Goal: Navigation & Orientation: Find specific page/section

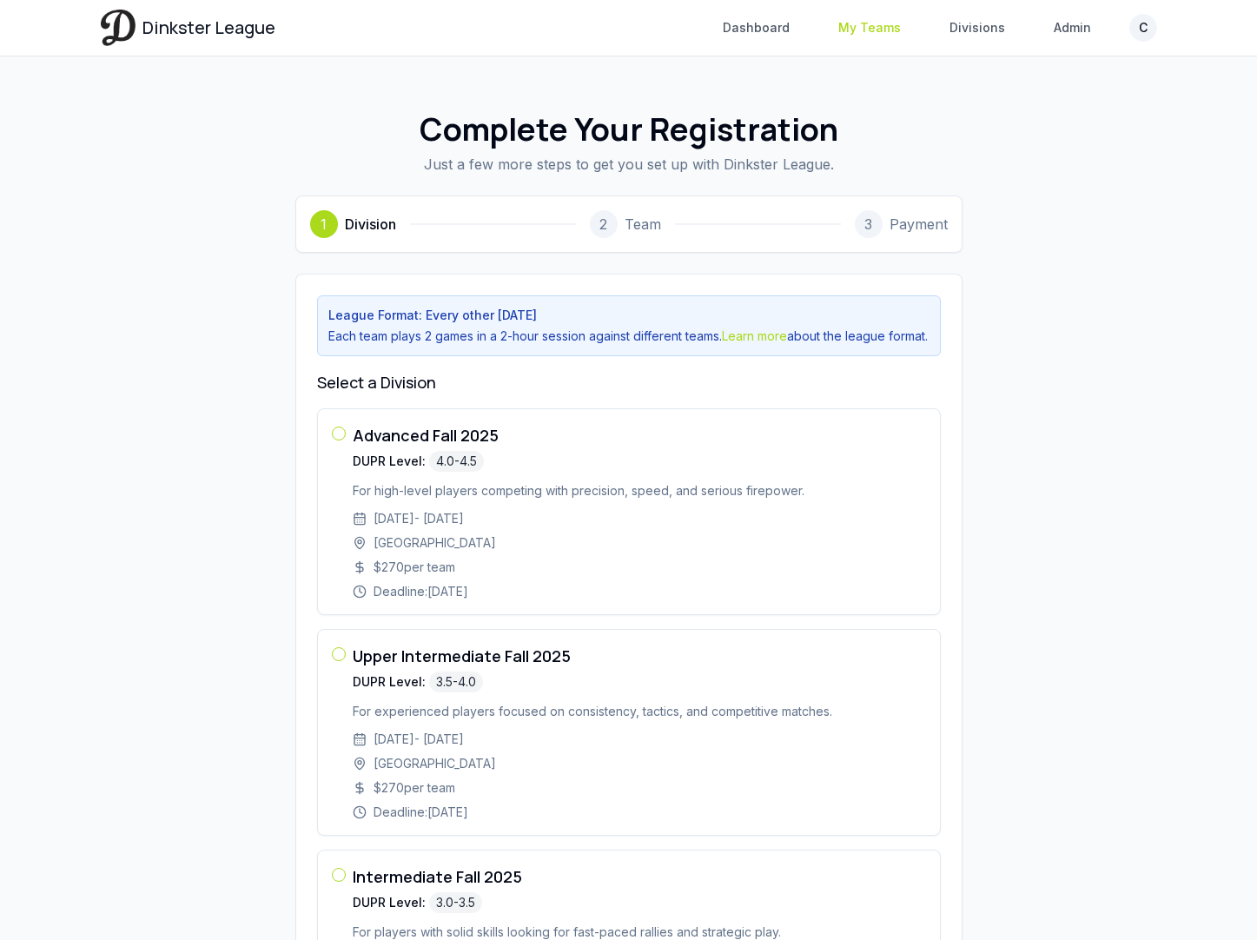
click at [857, 29] on link "My Teams" at bounding box center [869, 27] width 83 height 31
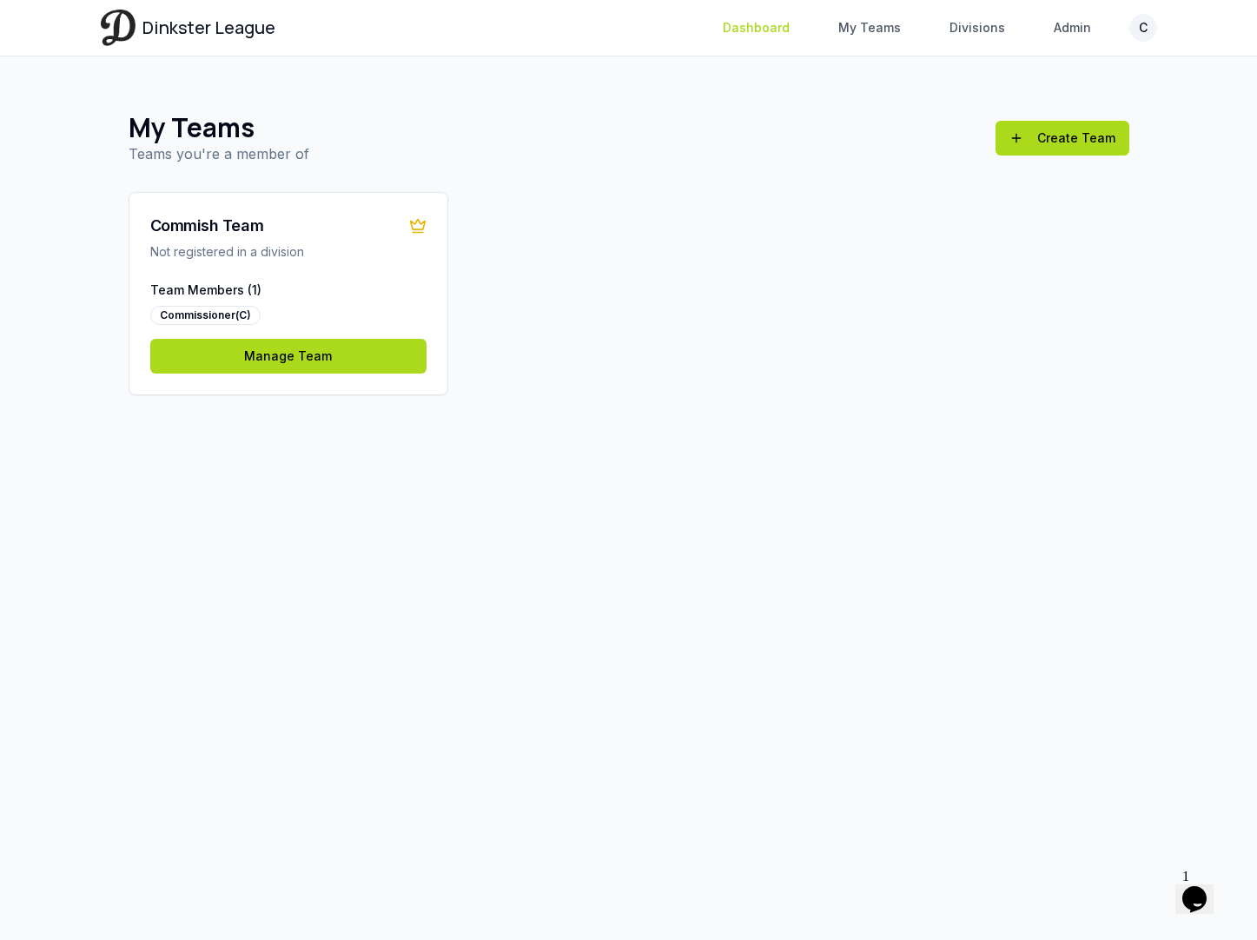
click at [774, 31] on link "Dashboard" at bounding box center [756, 27] width 88 height 31
